Goal: Task Accomplishment & Management: Manage account settings

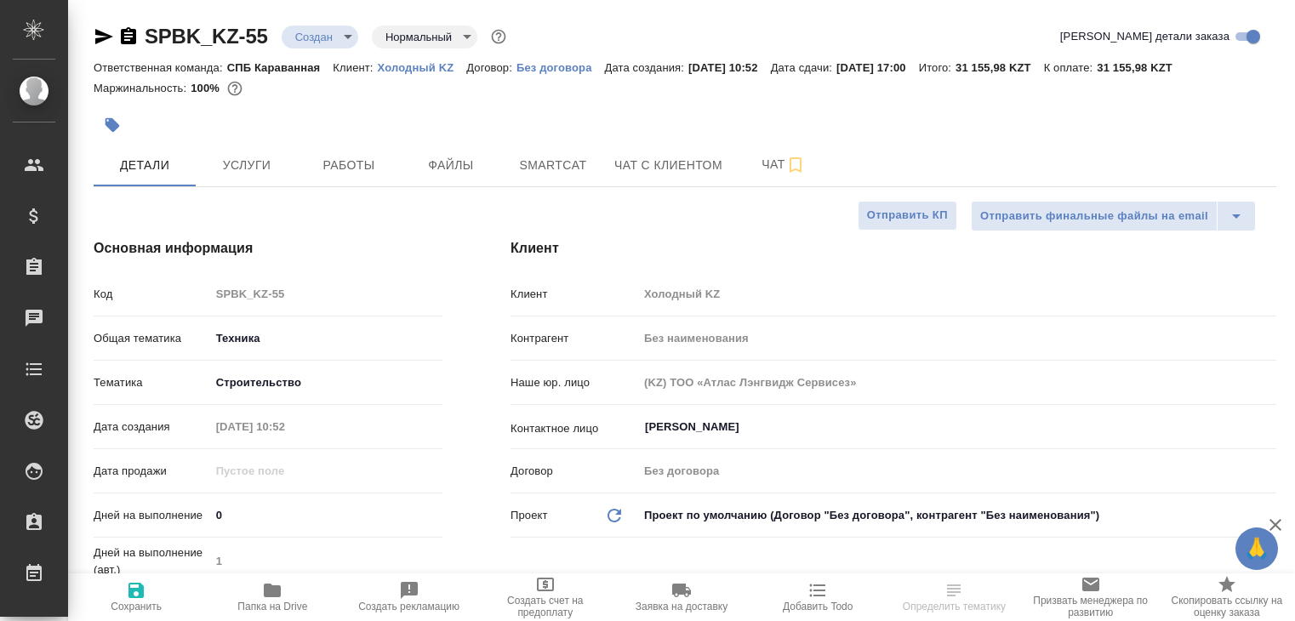
select select "RU"
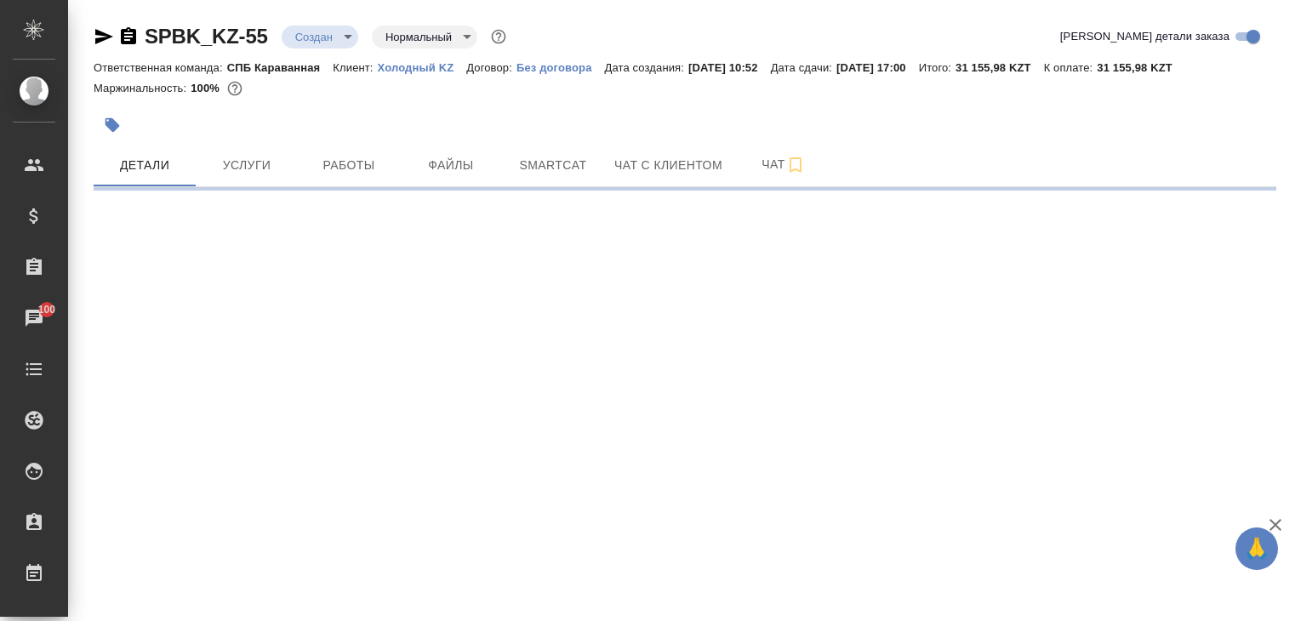
select select "RU"
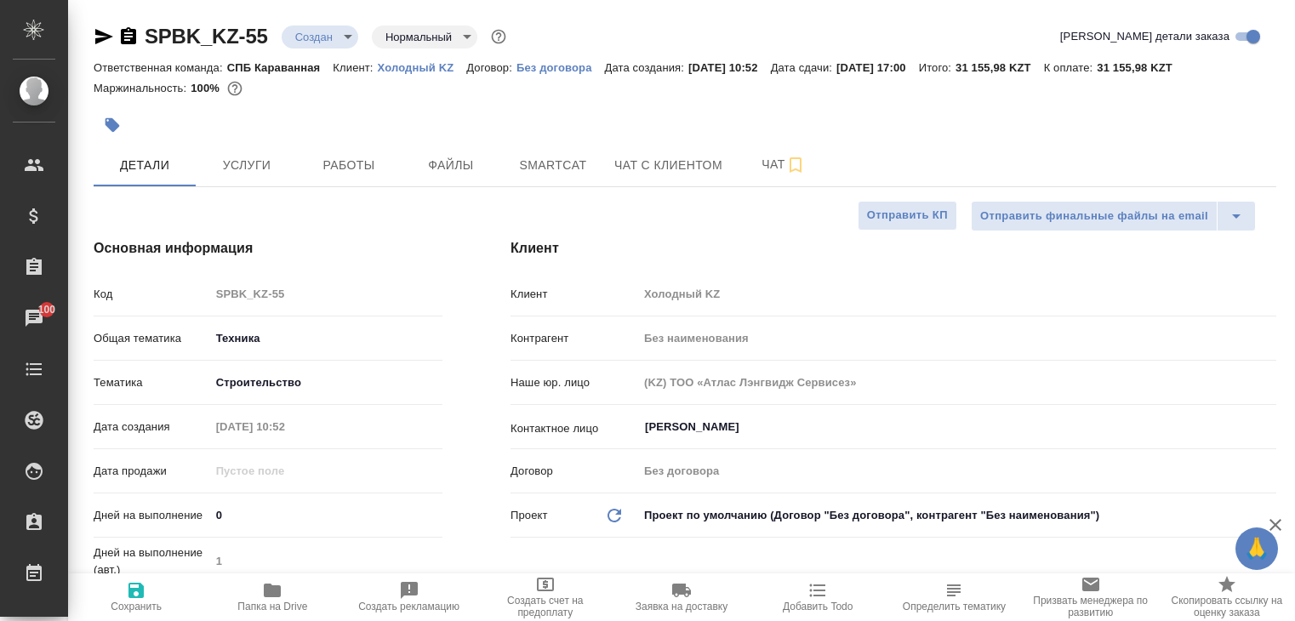
type textarea "x"
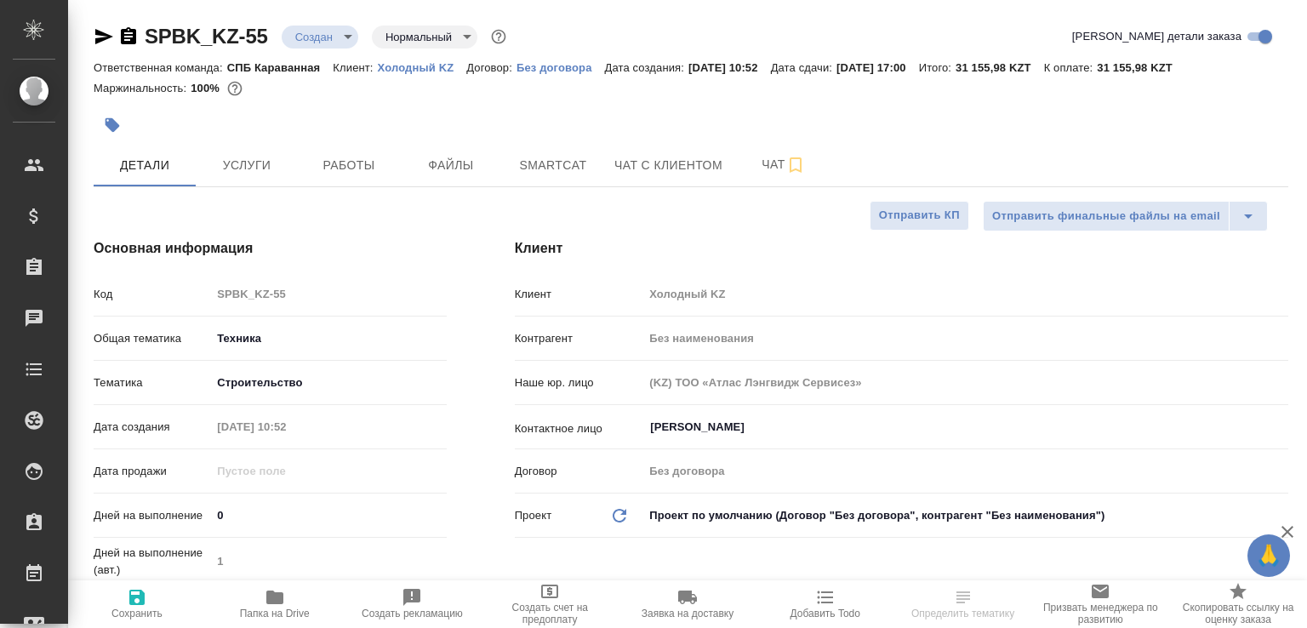
select select "RU"
type textarea "x"
